Goal: Task Accomplishment & Management: Complete application form

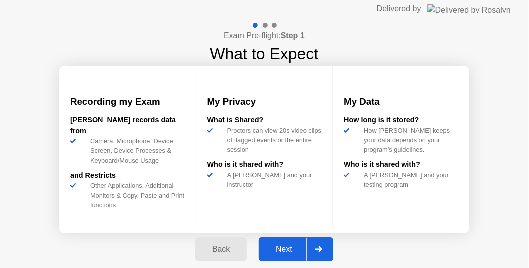
click at [277, 247] on div "Next" at bounding box center [284, 249] width 44 height 9
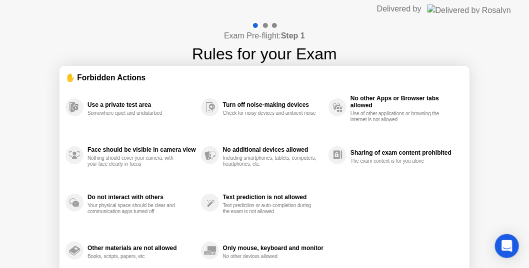
scroll to position [47, 0]
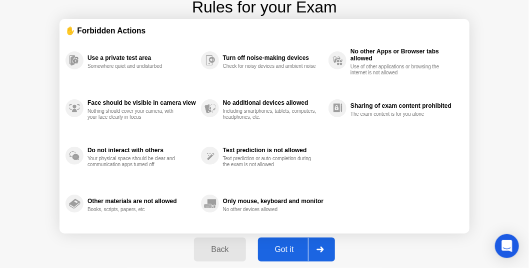
click at [295, 245] on div "Got it" at bounding box center [284, 249] width 47 height 9
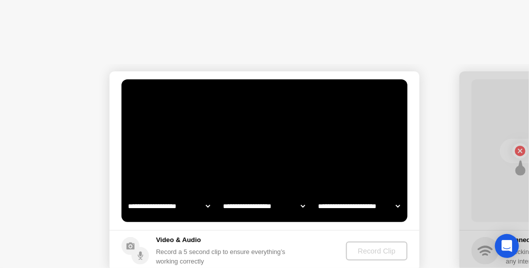
select select "**********"
select select "*******"
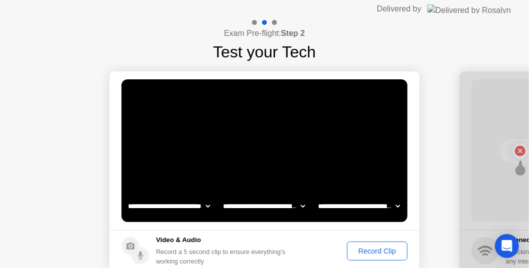
click at [381, 249] on div "Record Clip" at bounding box center [376, 251] width 53 height 8
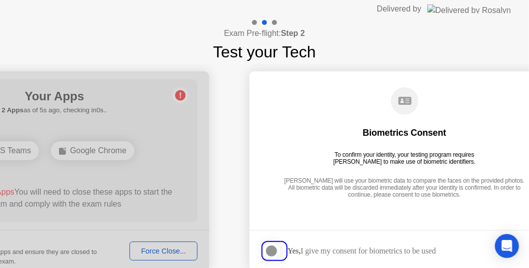
scroll to position [54, 0]
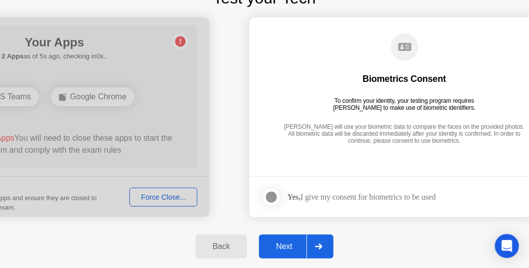
click at [300, 250] on div "Next" at bounding box center [284, 246] width 44 height 9
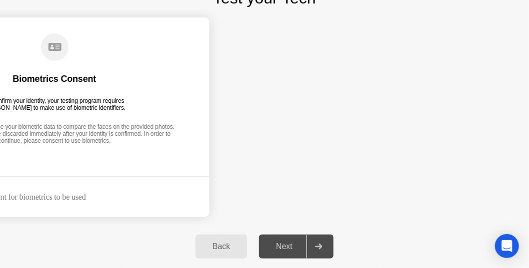
click at [223, 236] on button "Back" at bounding box center [220, 247] width 51 height 24
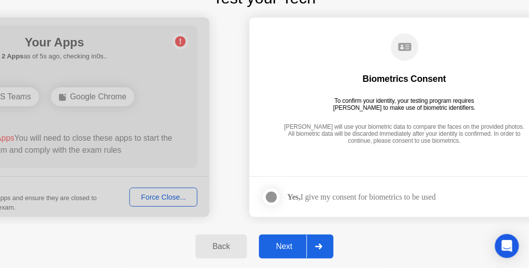
click at [228, 244] on div "Back" at bounding box center [220, 246] width 45 height 9
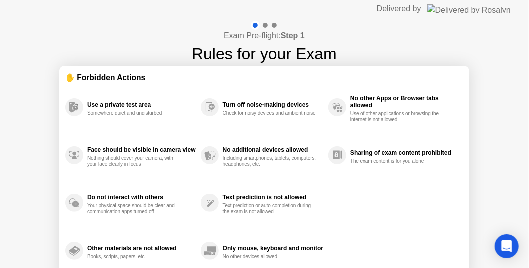
scroll to position [47, 0]
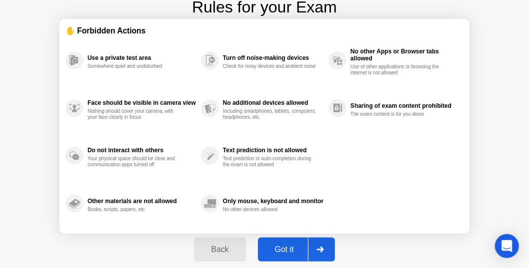
click at [267, 241] on button "Got it" at bounding box center [296, 250] width 77 height 24
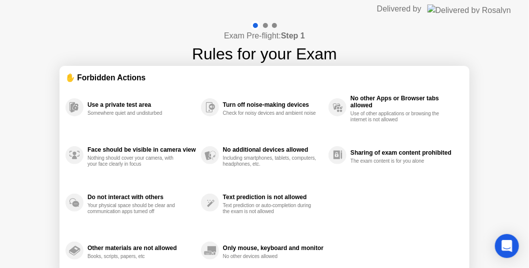
select select "**********"
select select "*******"
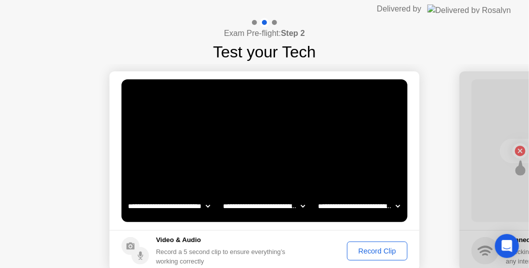
click at [374, 250] on div "Record Clip" at bounding box center [376, 251] width 53 height 8
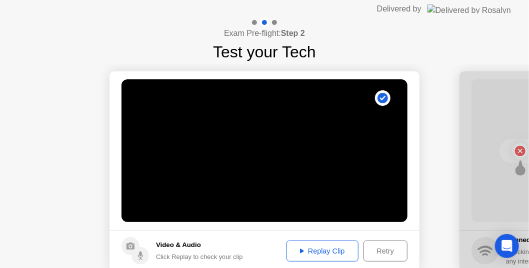
click at [337, 251] on div "Replay Clip" at bounding box center [322, 251] width 65 height 8
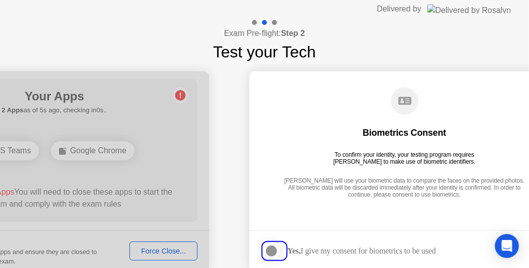
scroll to position [54, 0]
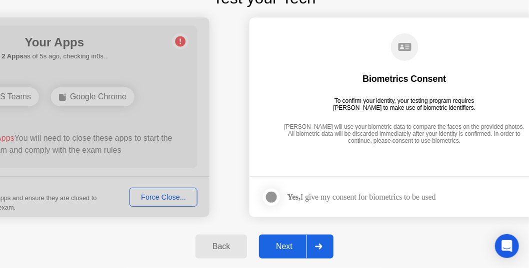
click at [274, 192] on div at bounding box center [271, 197] width 12 height 12
click at [294, 242] on div "Next" at bounding box center [284, 246] width 44 height 9
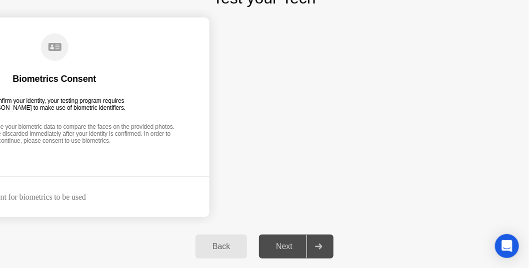
scroll to position [0, 1260]
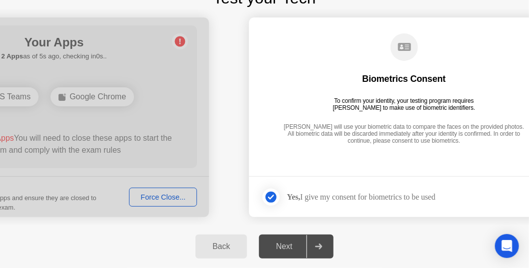
click at [286, 247] on div "Next" at bounding box center [284, 246] width 44 height 9
click at [159, 196] on div at bounding box center [54, 117] width 310 height 200
click at [177, 195] on div at bounding box center [54, 117] width 310 height 200
click at [150, 198] on div at bounding box center [54, 117] width 310 height 200
click at [164, 193] on div at bounding box center [54, 117] width 310 height 200
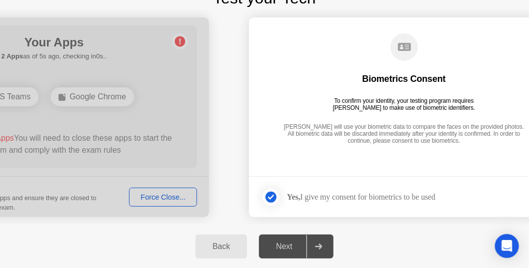
click at [212, 243] on div "Back" at bounding box center [220, 246] width 45 height 9
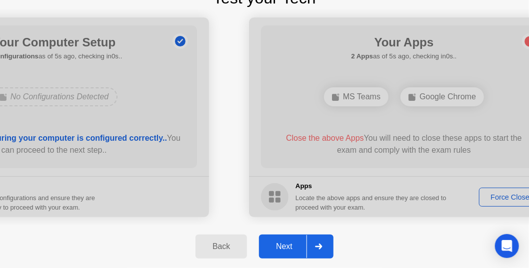
click at [492, 193] on div at bounding box center [404, 117] width 310 height 200
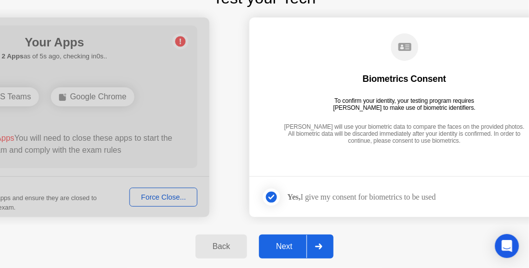
click at [293, 249] on div "Next" at bounding box center [284, 246] width 44 height 9
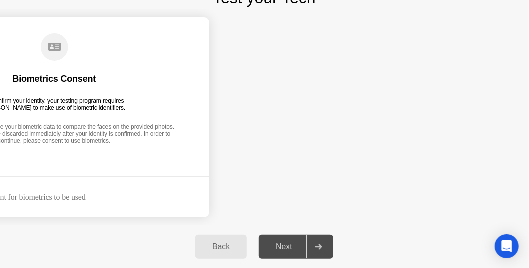
click at [229, 245] on div "Back" at bounding box center [220, 246] width 45 height 9
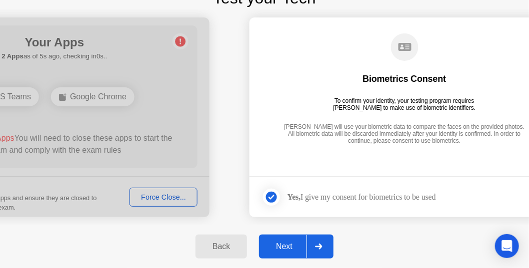
click at [229, 245] on div "Back" at bounding box center [220, 246] width 45 height 9
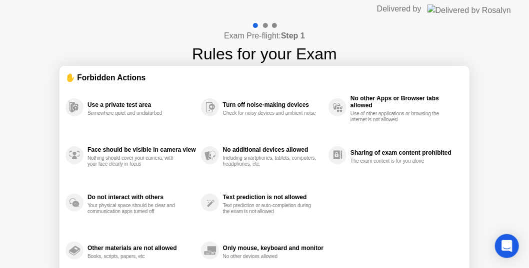
scroll to position [47, 0]
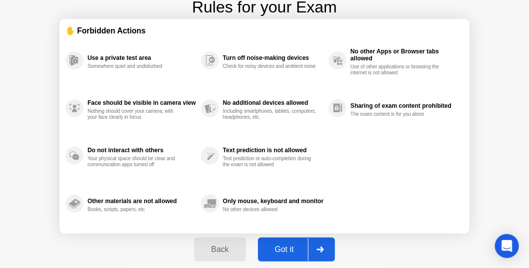
click at [290, 248] on div "Got it" at bounding box center [284, 249] width 47 height 9
select select "**********"
select select "*******"
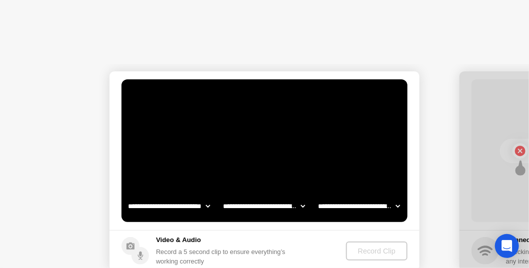
scroll to position [0, 0]
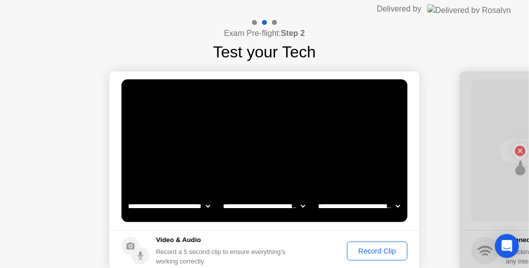
click at [368, 250] on div "Record Clip" at bounding box center [376, 251] width 53 height 8
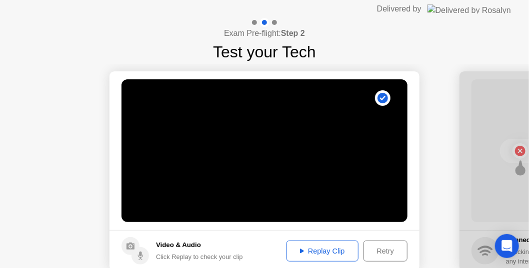
click at [331, 251] on div "Replay Clip" at bounding box center [322, 251] width 65 height 8
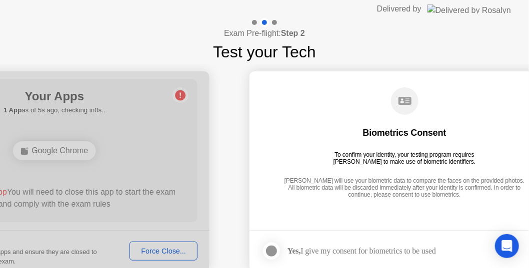
click at [159, 247] on div at bounding box center [55, 171] width 310 height 200
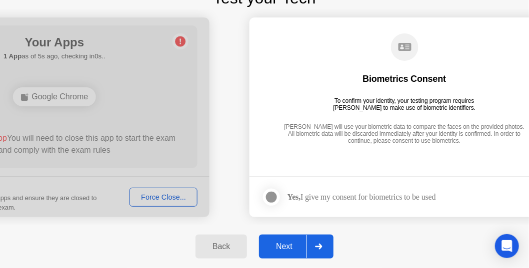
scroll to position [0, 57]
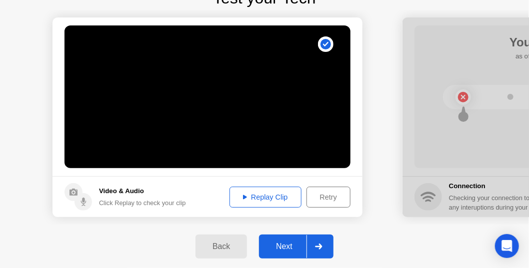
click at [281, 251] on div "Next" at bounding box center [284, 246] width 44 height 9
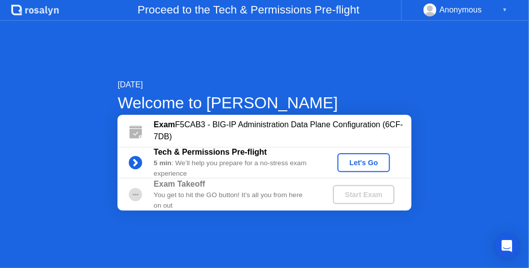
click at [366, 163] on div "Let's Go" at bounding box center [363, 163] width 44 height 8
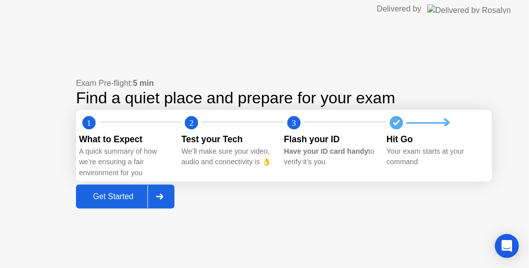
click at [114, 197] on div "Get Started" at bounding box center [113, 196] width 68 height 9
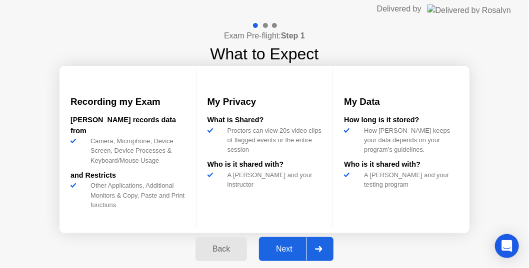
click at [277, 253] on div "Next" at bounding box center [284, 249] width 44 height 9
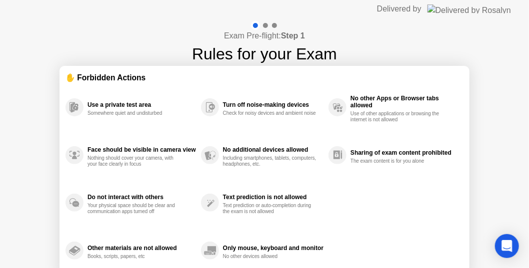
scroll to position [47, 0]
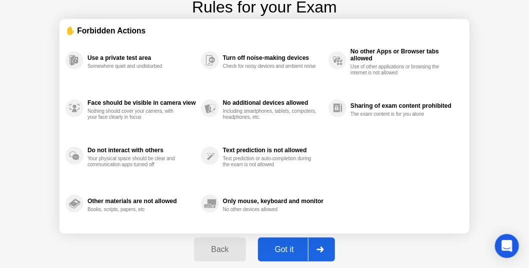
click at [295, 253] on div "Got it" at bounding box center [284, 249] width 47 height 9
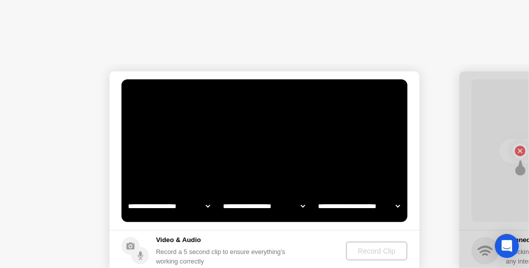
select select "**********"
select select "*******"
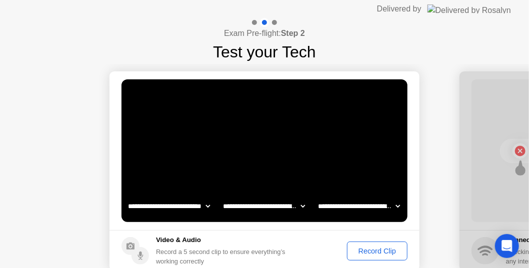
click at [373, 247] on div "Record Clip" at bounding box center [376, 251] width 53 height 8
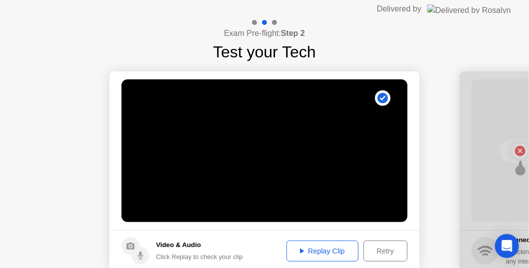
drag, startPoint x: 378, startPoint y: 250, endPoint x: 331, endPoint y: 250, distance: 47.5
click at [333, 249] on div "Replay Clip Retry" at bounding box center [344, 251] width 126 height 21
click at [331, 250] on div "Replay Clip" at bounding box center [322, 251] width 65 height 8
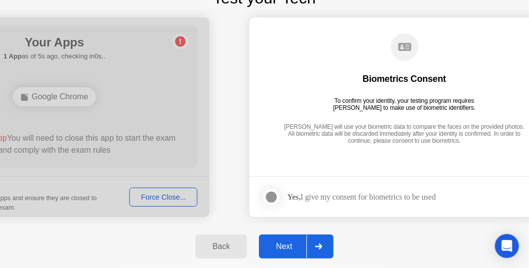
scroll to position [0, 57]
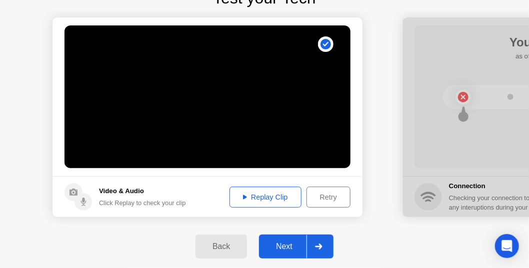
click at [288, 244] on div "Next" at bounding box center [284, 246] width 44 height 9
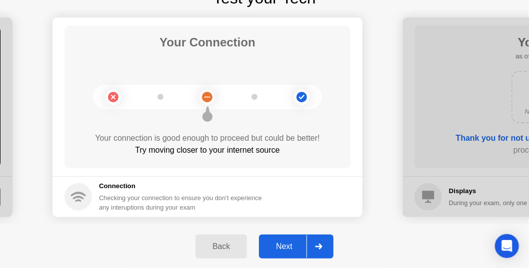
click at [279, 248] on div "Next" at bounding box center [284, 246] width 44 height 9
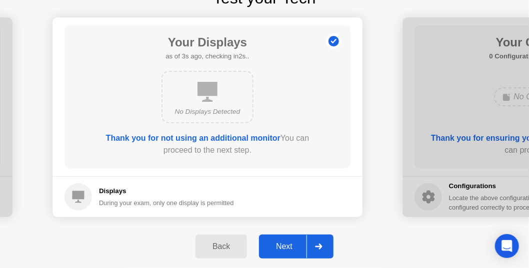
click at [283, 255] on button "Next" at bounding box center [296, 247] width 74 height 24
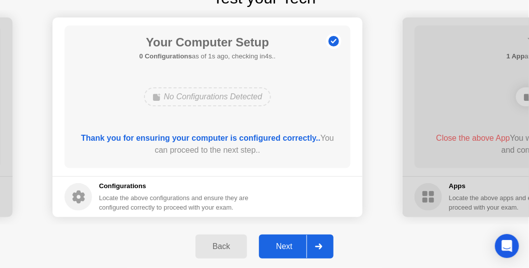
click at [283, 255] on button "Next" at bounding box center [296, 247] width 74 height 24
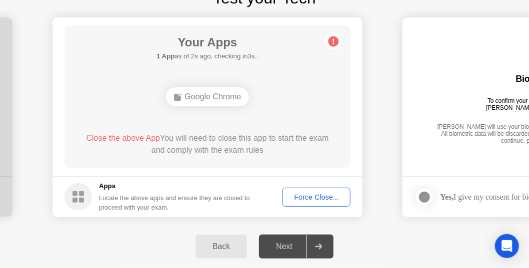
click at [316, 197] on div "Force Close..." at bounding box center [316, 197] width 61 height 8
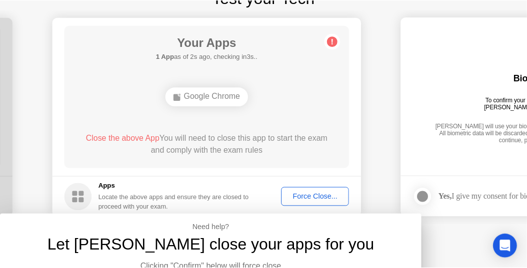
scroll to position [0, 0]
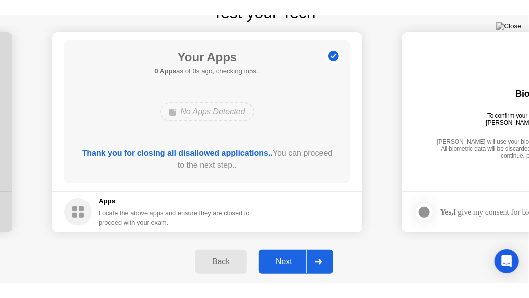
scroll to position [24, 0]
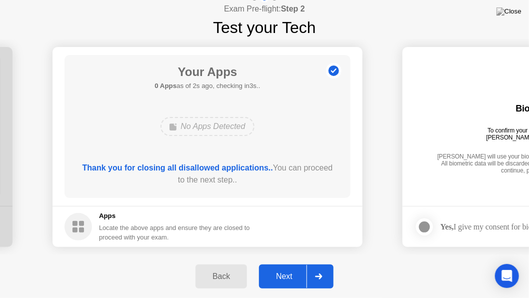
click at [280, 268] on div "Next" at bounding box center [284, 276] width 44 height 9
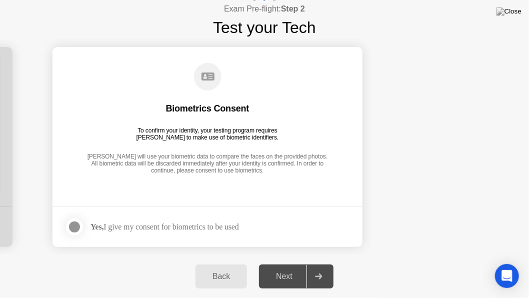
click at [72, 228] on div at bounding box center [74, 227] width 12 height 12
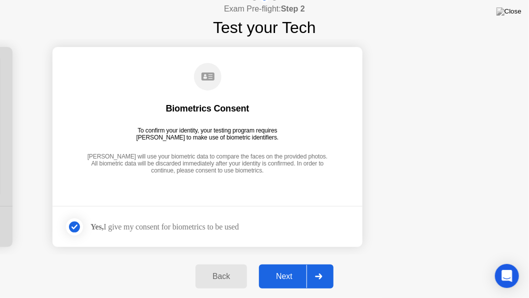
click at [291, 268] on div "Next" at bounding box center [284, 276] width 44 height 9
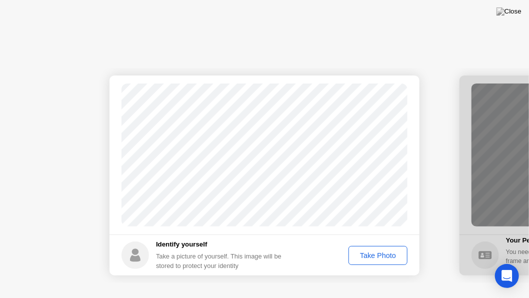
scroll to position [0, 0]
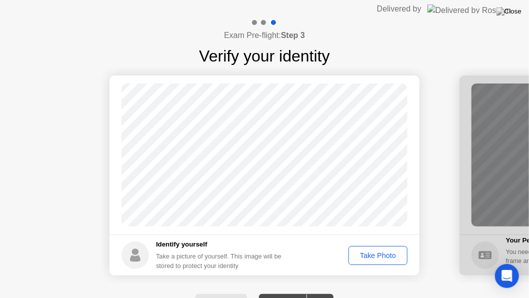
click at [377, 257] on div "Take Photo" at bounding box center [378, 255] width 52 height 8
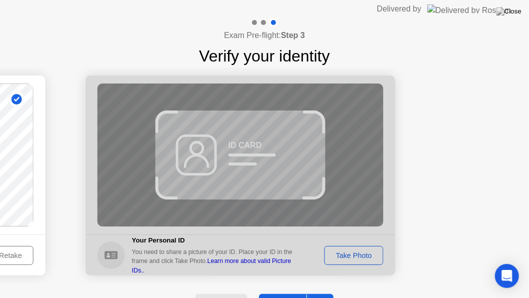
scroll to position [19, 0]
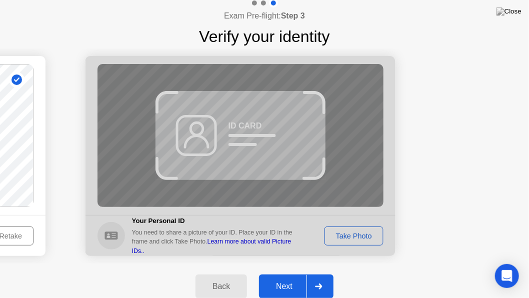
click at [300, 138] on div at bounding box center [240, 156] width 310 height 200
click at [364, 240] on div at bounding box center [240, 156] width 310 height 200
click at [235, 268] on div "Back" at bounding box center [220, 286] width 45 height 9
select select "**********"
select select "*******"
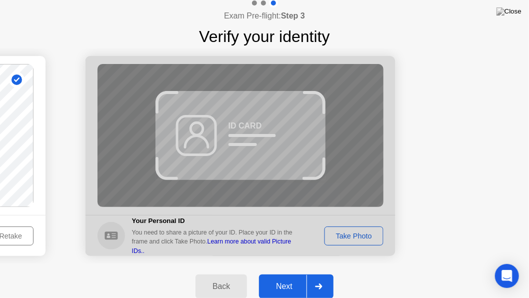
select select "*******"
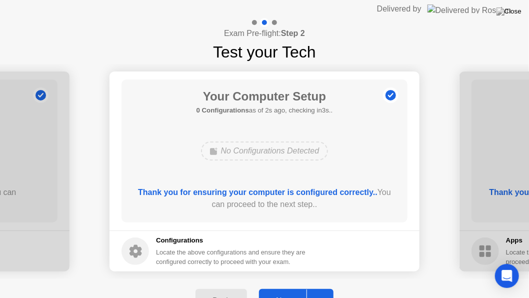
scroll to position [0, 560]
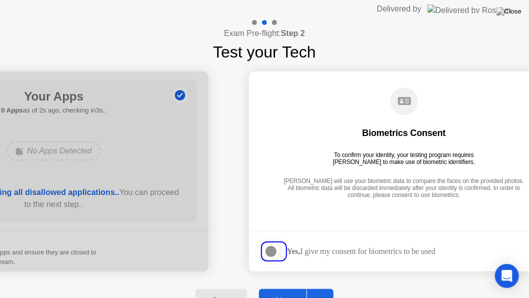
click at [276, 249] on div at bounding box center [271, 251] width 12 height 12
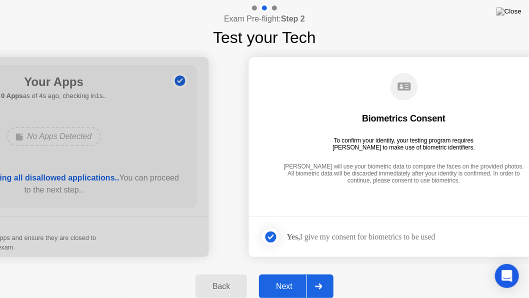
click at [298, 268] on div "Next" at bounding box center [284, 286] width 44 height 9
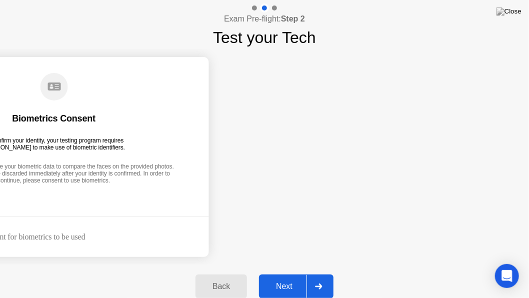
click at [284, 268] on div "Next" at bounding box center [284, 286] width 44 height 9
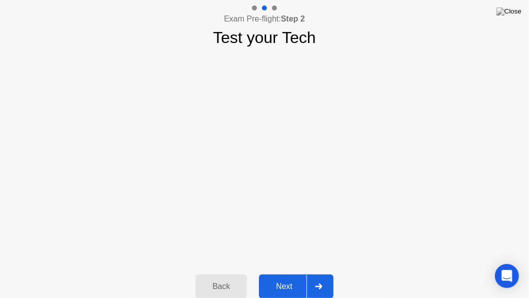
click at [285, 268] on div "Next" at bounding box center [284, 286] width 44 height 9
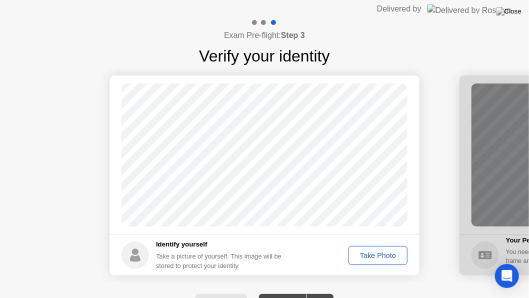
click at [384, 257] on div "Take Photo" at bounding box center [378, 255] width 52 height 8
click at [384, 255] on div "Retake" at bounding box center [384, 255] width 39 height 8
click at [384, 255] on div "Take Photo" at bounding box center [378, 255] width 52 height 8
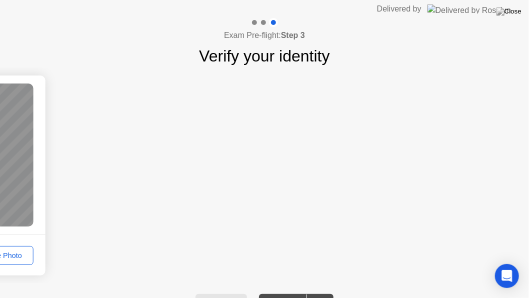
scroll to position [0, 24]
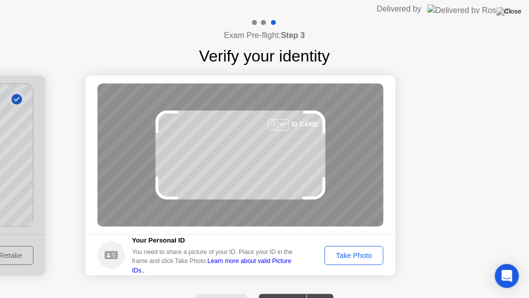
click at [355, 258] on div "Take Photo" at bounding box center [354, 255] width 52 height 8
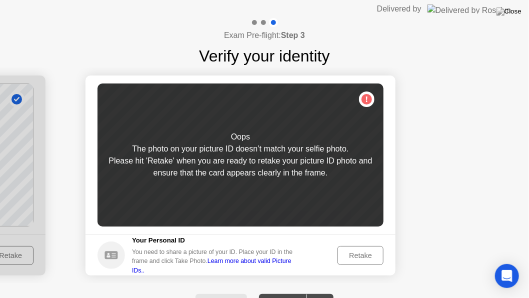
click at [355, 258] on div "Retake" at bounding box center [360, 255] width 39 height 8
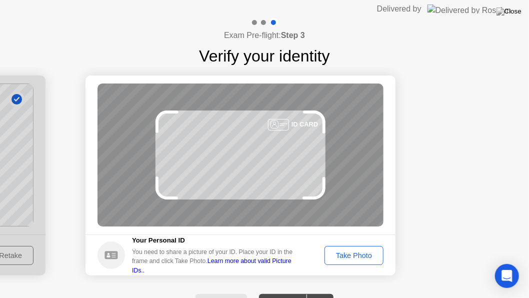
click at [355, 258] on div "Take Photo" at bounding box center [354, 255] width 52 height 8
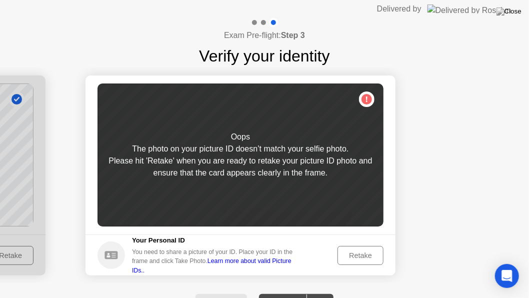
click at [355, 258] on div "Retake" at bounding box center [360, 255] width 39 height 8
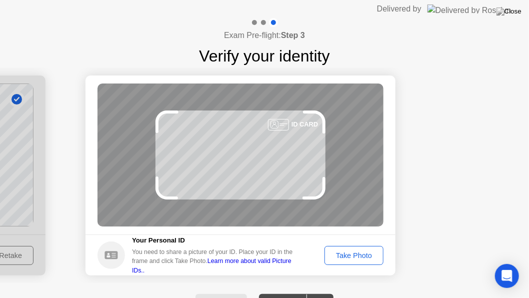
click at [355, 258] on div "Take Photo" at bounding box center [354, 255] width 52 height 8
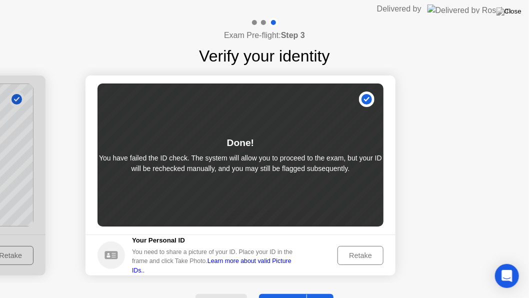
click at [355, 258] on div "Retake" at bounding box center [360, 255] width 39 height 8
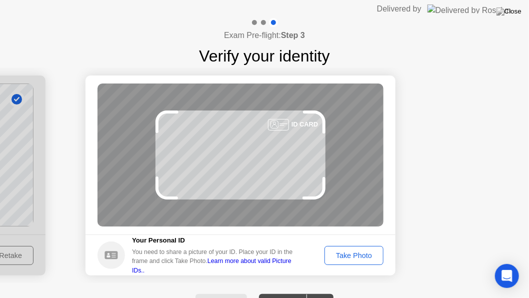
click at [355, 258] on div "Take Photo" at bounding box center [354, 255] width 52 height 8
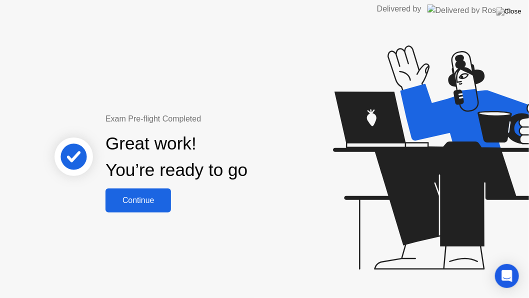
click at [152, 198] on div "Continue" at bounding box center [137, 200] width 59 height 9
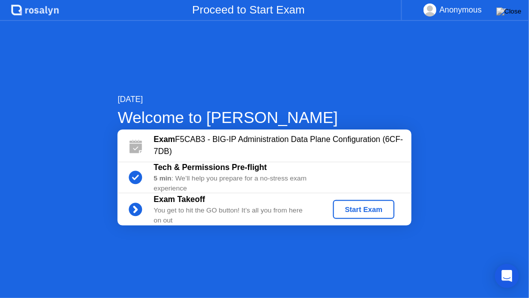
click at [366, 206] on div "Start Exam" at bounding box center [363, 209] width 53 height 8
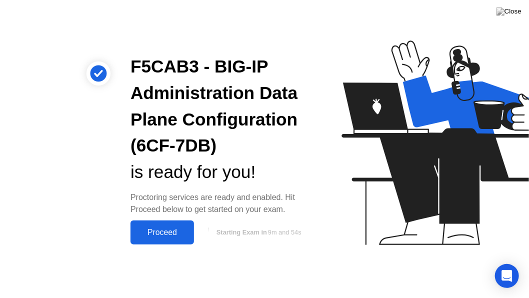
click at [176, 234] on div "Proceed" at bounding box center [161, 232] width 57 height 9
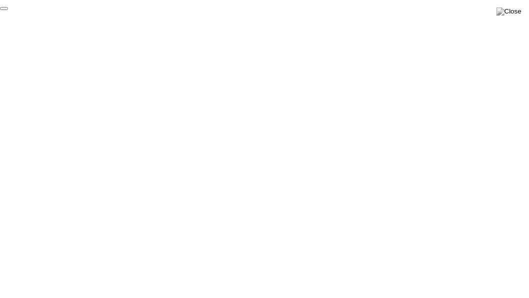
click div "End Proctoring Session"
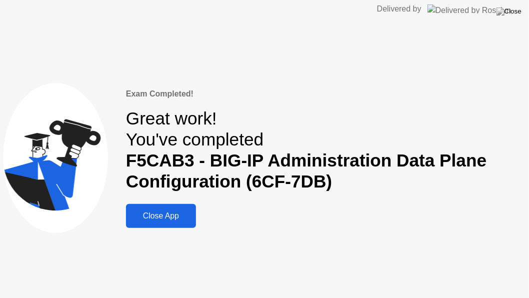
click at [166, 216] on div "Close App" at bounding box center [161, 215] width 64 height 9
